Goal: Transaction & Acquisition: Purchase product/service

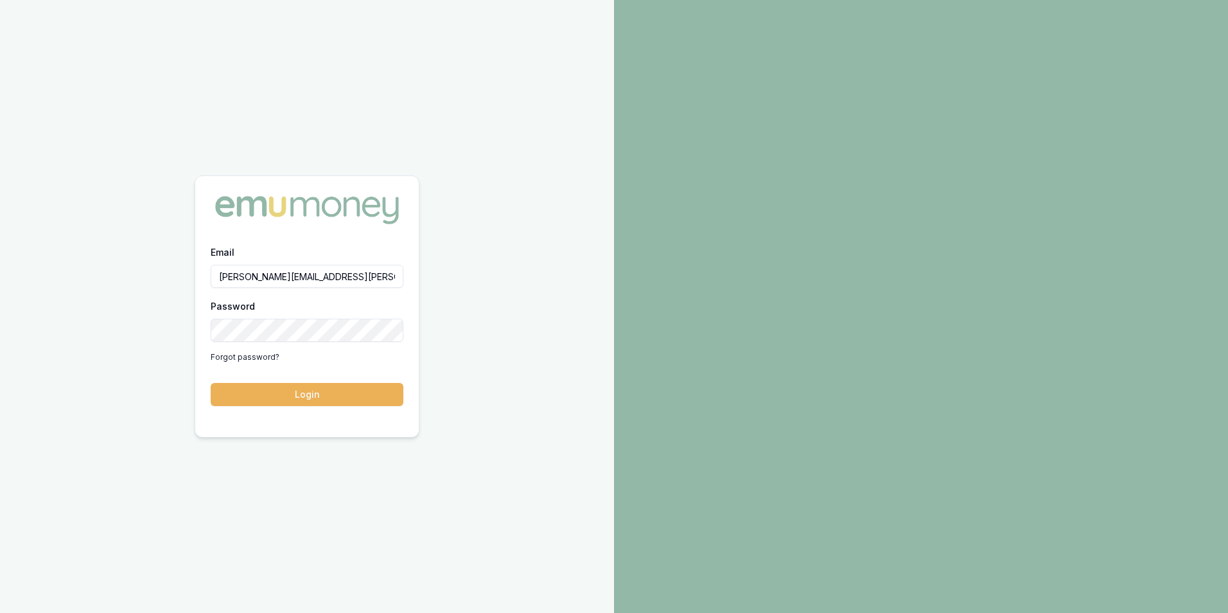
click at [320, 394] on button "Login" at bounding box center [307, 394] width 193 height 23
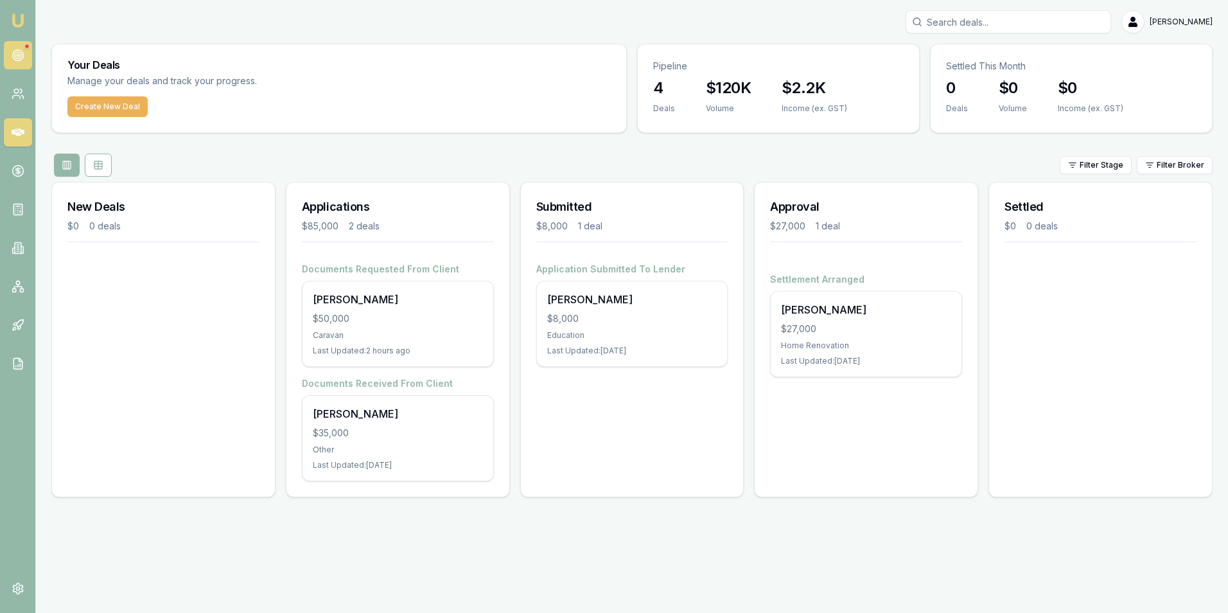
click at [14, 51] on icon at bounding box center [18, 55] width 13 height 13
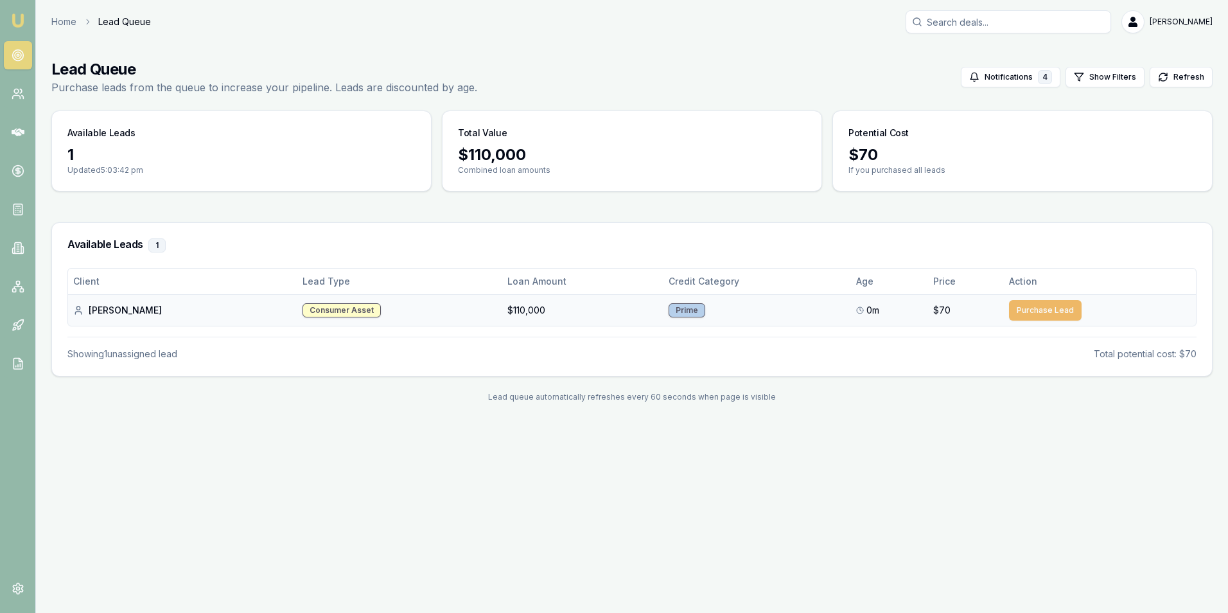
click at [1027, 310] on button "Purchase Lead" at bounding box center [1045, 310] width 73 height 21
